Goal: Task Accomplishment & Management: Manage account settings

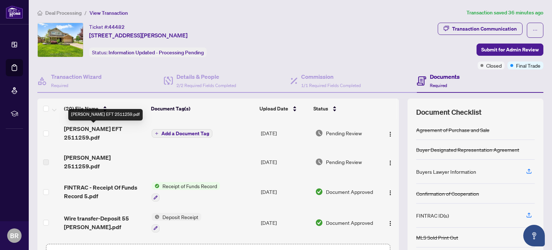
click at [109, 129] on span "[PERSON_NAME] EFT 2511259.pdf" at bounding box center [105, 132] width 82 height 17
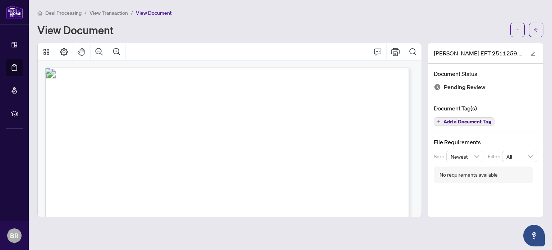
click at [253, 21] on div "Deal Processing / View Transaction / View Document View Document" at bounding box center [290, 23] width 506 height 28
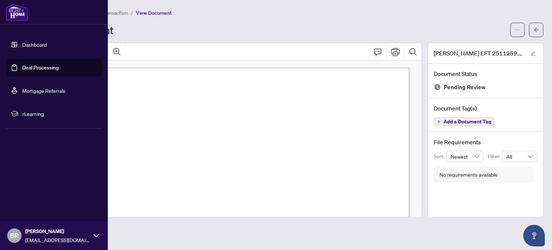
click at [41, 46] on link "Dashboard" at bounding box center [34, 44] width 24 height 6
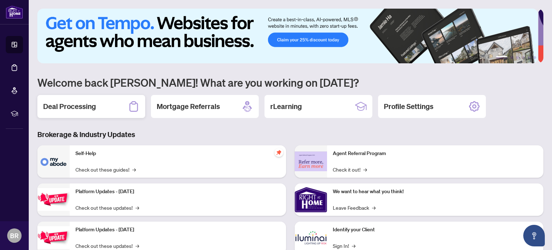
click at [76, 109] on h2 "Deal Processing" at bounding box center [69, 106] width 53 height 10
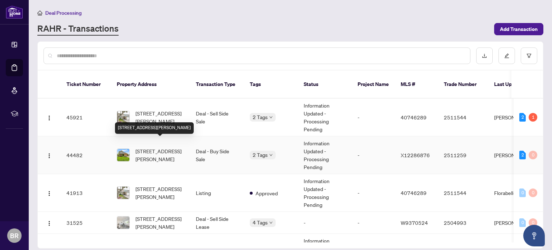
click at [150, 147] on span "[STREET_ADDRESS][PERSON_NAME]" at bounding box center [160, 155] width 49 height 16
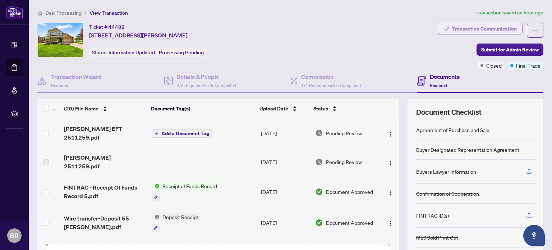
click at [468, 33] on div "Transaction Communication" at bounding box center [484, 29] width 65 height 12
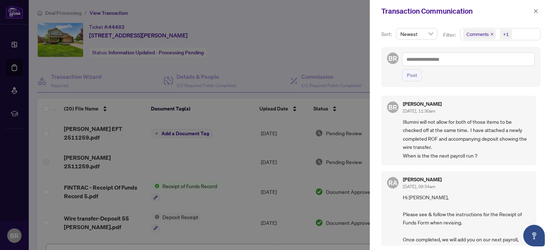
click at [275, 36] on div at bounding box center [276, 125] width 552 height 250
click at [535, 11] on icon "close" at bounding box center [536, 11] width 5 height 5
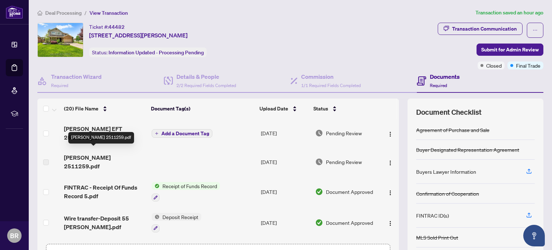
click at [83, 155] on span "[PERSON_NAME] 2511259.pdf" at bounding box center [105, 161] width 82 height 17
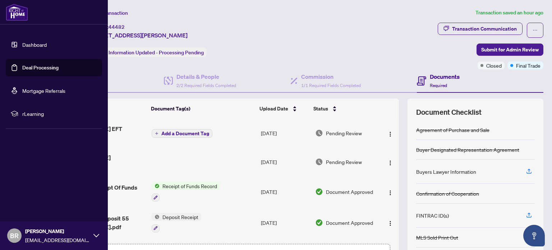
click at [35, 42] on link "Dashboard" at bounding box center [34, 44] width 24 height 6
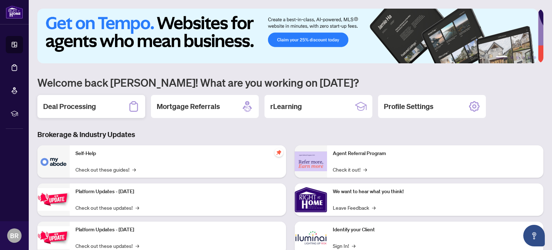
click at [86, 106] on h2 "Deal Processing" at bounding box center [69, 106] width 53 height 10
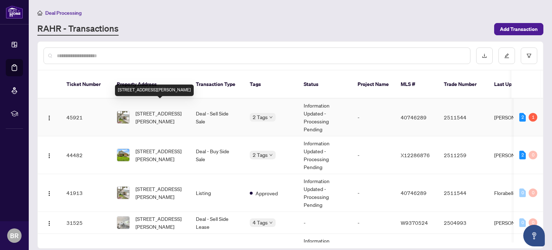
click at [156, 109] on span "[STREET_ADDRESS][PERSON_NAME]" at bounding box center [160, 117] width 49 height 16
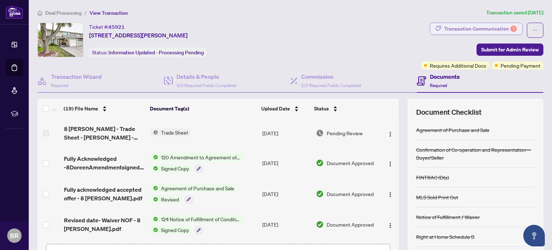
click at [479, 31] on div "Transaction Communication 1" at bounding box center [481, 29] width 73 height 12
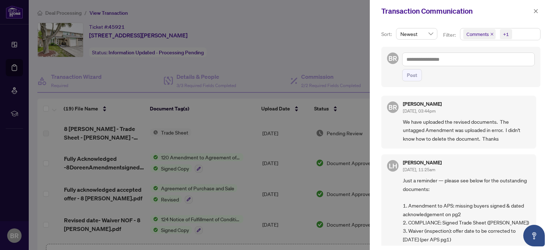
click at [333, 41] on div at bounding box center [276, 125] width 552 height 250
click at [537, 12] on icon "close" at bounding box center [536, 11] width 5 height 5
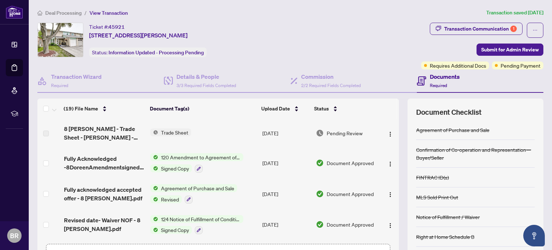
drag, startPoint x: 394, startPoint y: 123, endPoint x: 392, endPoint y: 153, distance: 29.6
click at [392, 153] on div "(19) File Name Document Tag(s) Upload Date Status 8 [PERSON_NAME] - Trade Sheet…" at bounding box center [290, 187] width 506 height 176
drag, startPoint x: 394, startPoint y: 135, endPoint x: 394, endPoint y: 149, distance: 14.0
click at [394, 149] on div "(19) File Name Document Tag(s) Upload Date Status 8 [PERSON_NAME] - Trade Sheet…" at bounding box center [290, 187] width 506 height 176
click at [313, 33] on div "Ticket #: 45921 [STREET_ADDRESS][PERSON_NAME] Status: Information Updated - Pro…" at bounding box center [227, 40] width 381 height 35
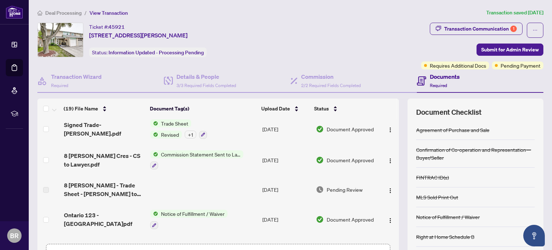
scroll to position [235, 0]
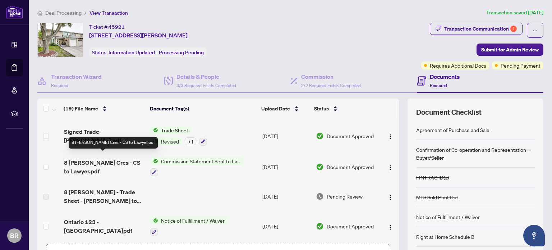
click at [92, 160] on span "8 [PERSON_NAME] Cres - CS to Lawyer.pdf" at bounding box center [104, 166] width 81 height 17
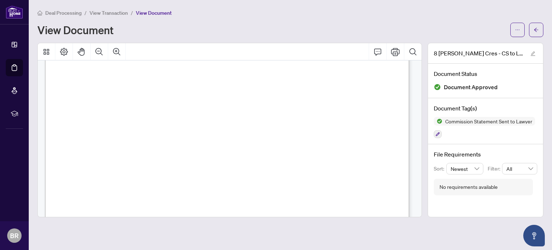
scroll to position [100, 0]
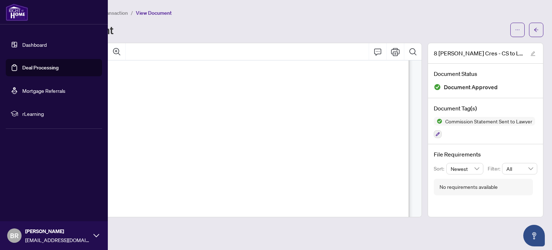
click at [40, 41] on link "Dashboard" at bounding box center [34, 44] width 24 height 6
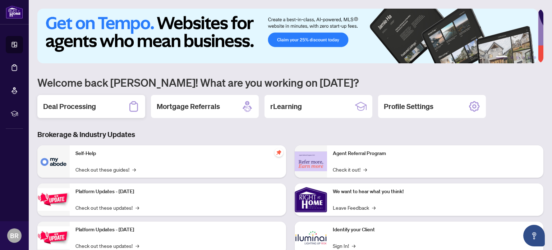
click at [86, 103] on h2 "Deal Processing" at bounding box center [69, 106] width 53 height 10
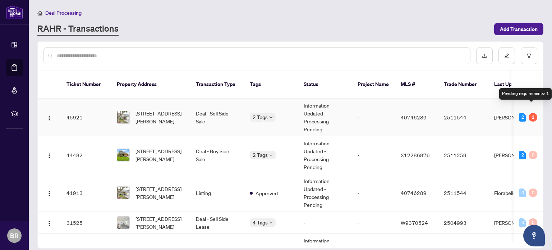
click at [531, 113] on div "1" at bounding box center [533, 117] width 9 height 9
click at [526, 113] on div "2 1" at bounding box center [529, 117] width 18 height 9
drag, startPoint x: 541, startPoint y: 126, endPoint x: 541, endPoint y: 108, distance: 18.3
click at [541, 108] on td "2 1" at bounding box center [528, 118] width 29 height 38
click at [321, 113] on td "Information Updated - Processing Pending" at bounding box center [325, 118] width 54 height 38
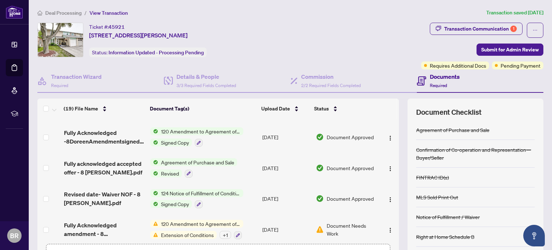
scroll to position [27, 0]
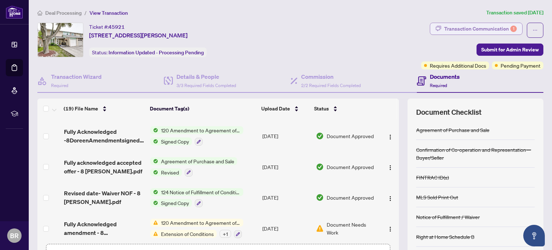
click at [456, 31] on div "Transaction Communication 1" at bounding box center [481, 29] width 73 height 12
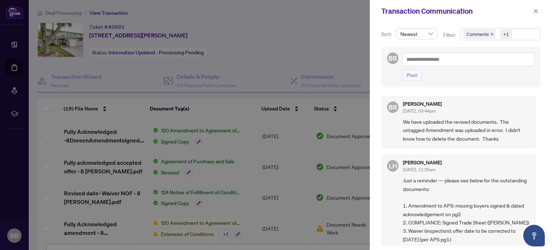
click at [310, 38] on div at bounding box center [276, 125] width 552 height 250
click at [537, 10] on icon "close" at bounding box center [536, 11] width 5 height 5
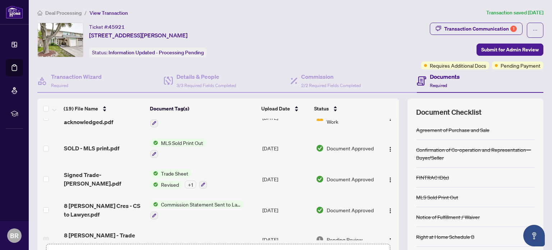
scroll to position [200, 0]
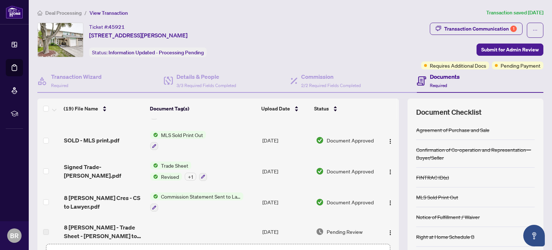
click at [109, 172] on td "Signed Trade- [PERSON_NAME].pdf" at bounding box center [104, 171] width 87 height 31
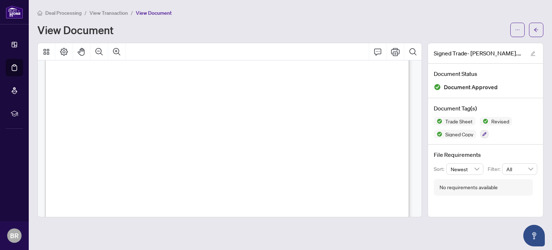
scroll to position [299, 0]
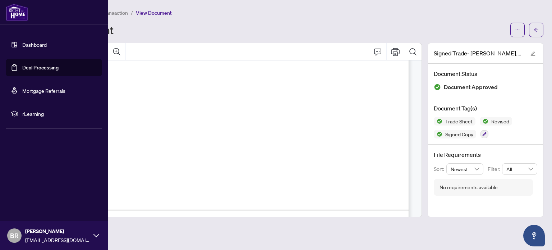
click at [40, 45] on link "Dashboard" at bounding box center [34, 44] width 24 height 6
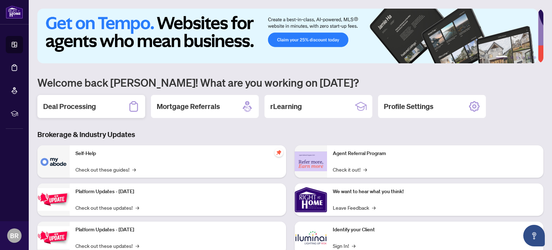
click at [81, 106] on h2 "Deal Processing" at bounding box center [69, 106] width 53 height 10
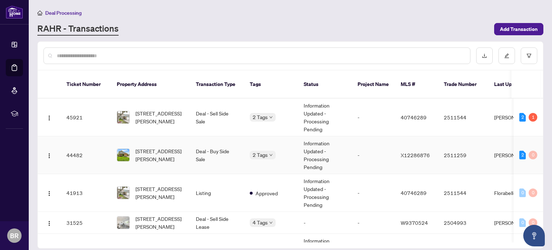
click at [85, 150] on td "44482" at bounding box center [86, 155] width 50 height 38
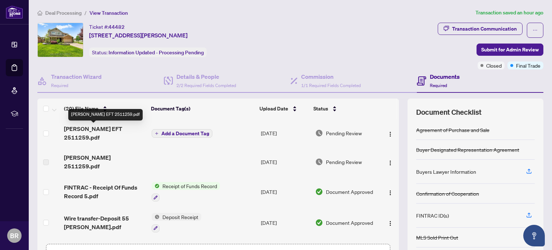
click at [100, 129] on span "[PERSON_NAME] EFT 2511259.pdf" at bounding box center [105, 132] width 82 height 17
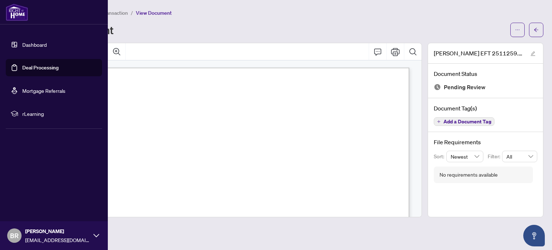
click at [34, 44] on link "Dashboard" at bounding box center [34, 44] width 24 height 6
